Goal: Information Seeking & Learning: Learn about a topic

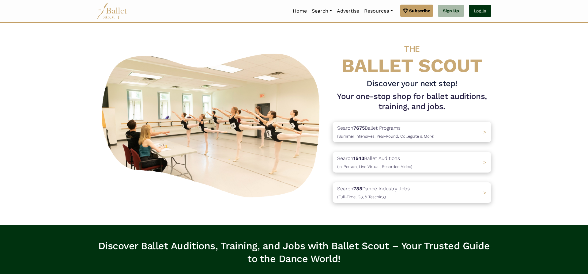
click at [483, 11] on link "Log In" at bounding box center [480, 11] width 22 height 12
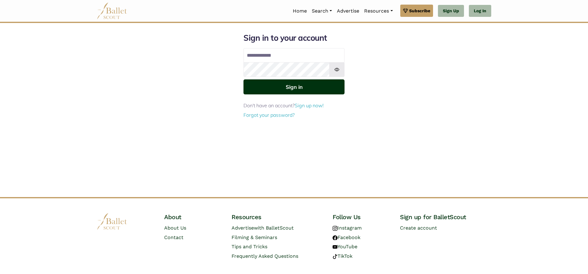
type input "**********"
click at [302, 83] on button "Sign in" at bounding box center [293, 86] width 101 height 15
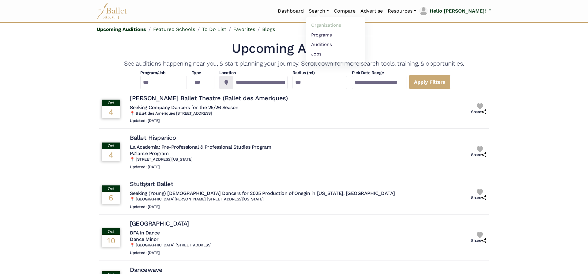
click at [344, 25] on link "Organizations" at bounding box center [335, 25] width 59 height 9
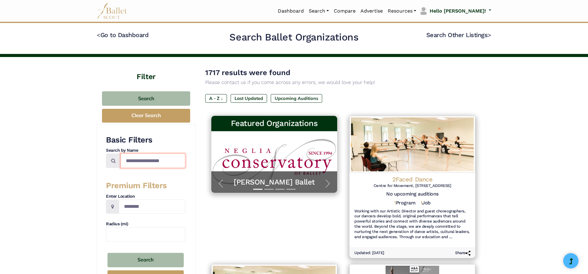
click at [140, 160] on input "Search by names..." at bounding box center [153, 160] width 65 height 14
type input "**********"
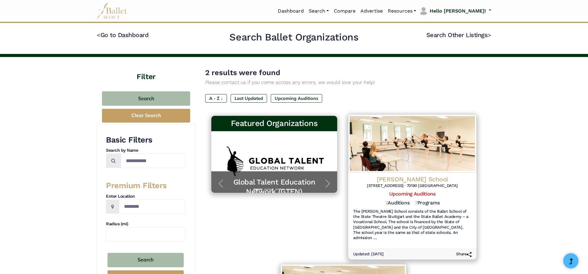
click at [425, 178] on h4 "[PERSON_NAME] School" at bounding box center [412, 179] width 118 height 8
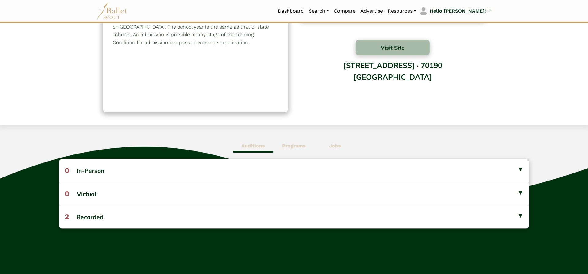
scroll to position [58, 0]
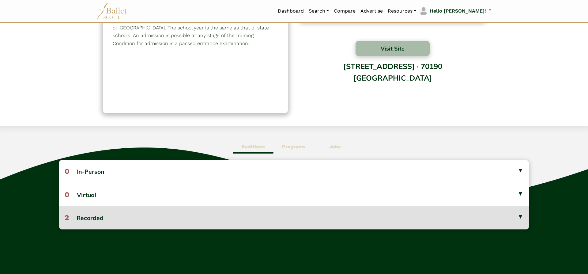
click at [294, 211] on button "2 Recorded" at bounding box center [294, 217] width 470 height 23
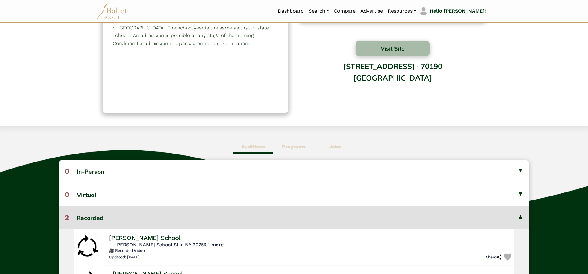
click at [264, 248] on h5 "— John Cranko School SI in NY 2025 & 1 more" at bounding box center [311, 244] width 404 height 6
click at [180, 240] on h4 "[PERSON_NAME] School" at bounding box center [144, 237] width 71 height 8
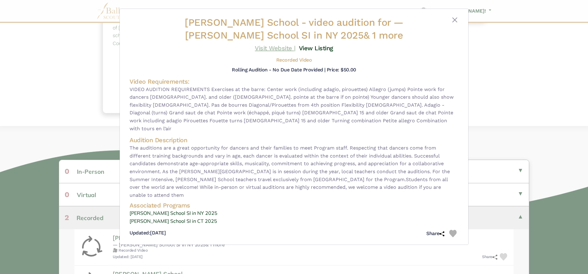
click at [282, 48] on link "Visit Website |" at bounding box center [275, 47] width 41 height 7
